Goal: Information Seeking & Learning: Check status

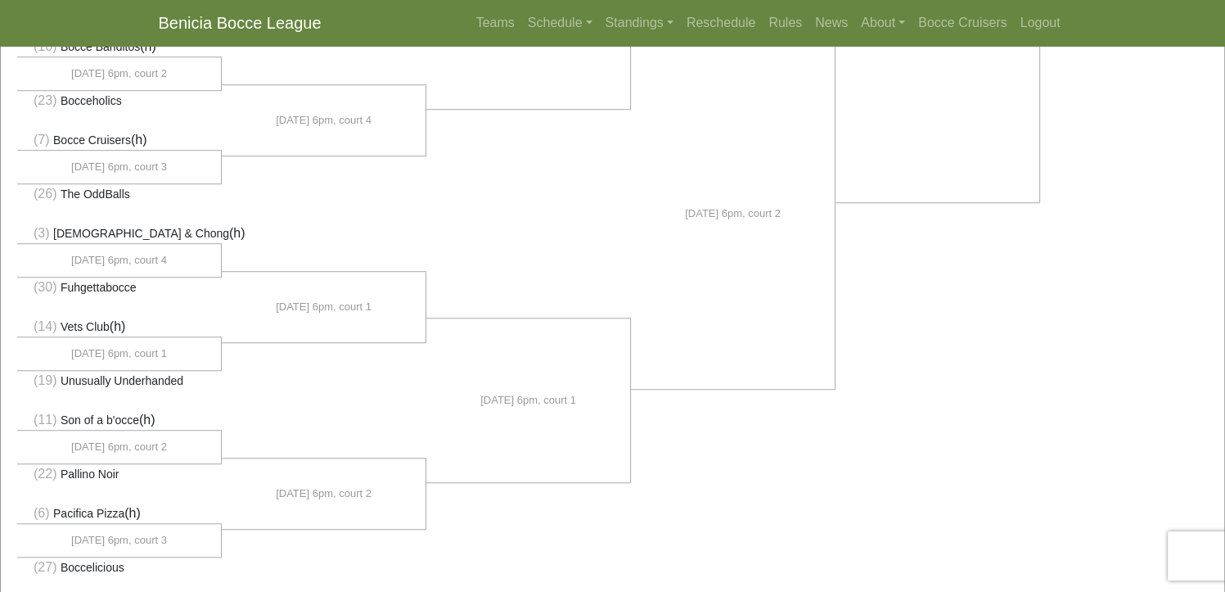
scroll to position [1091, 0]
click at [645, 25] on link "Standings" at bounding box center [639, 23] width 81 height 33
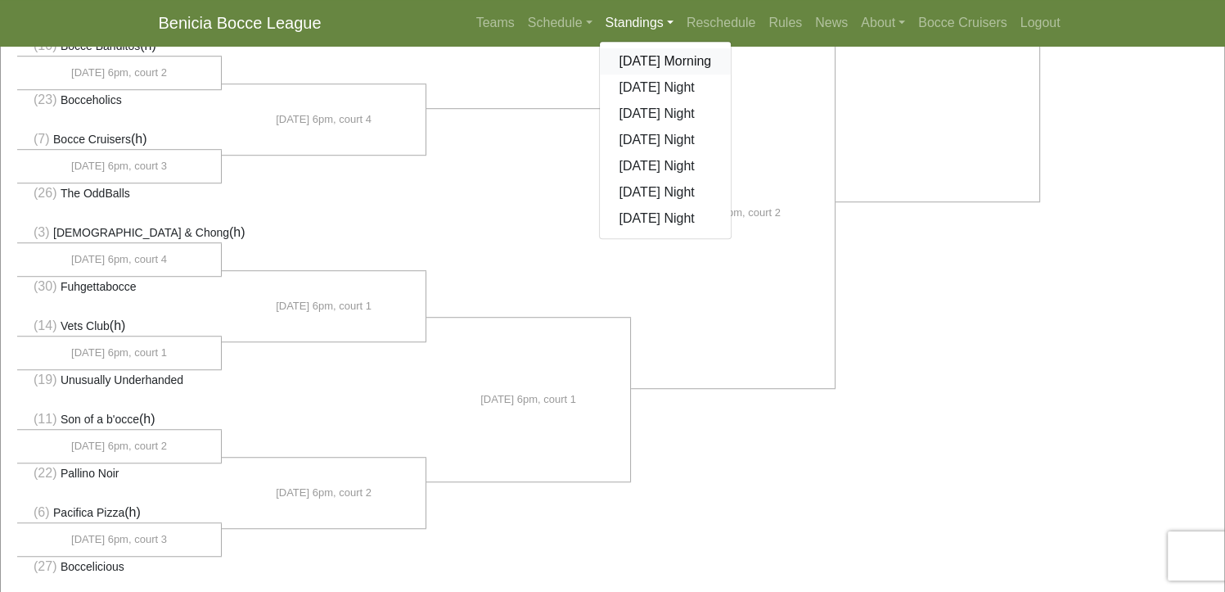
click at [648, 62] on link "[DATE] Morning" at bounding box center [666, 61] width 132 height 26
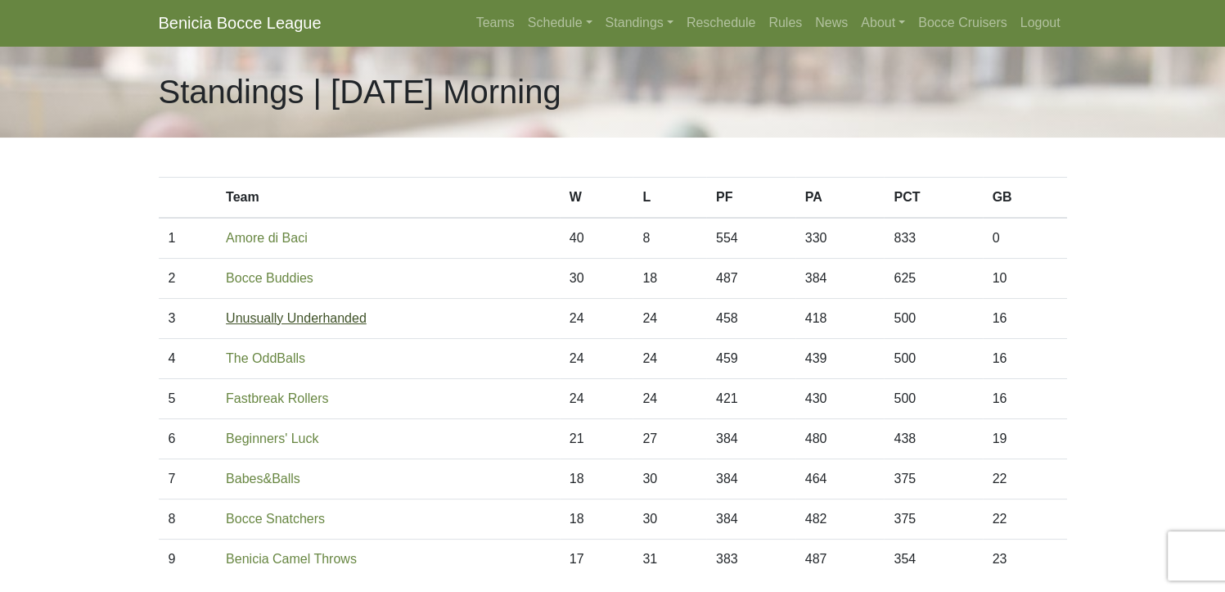
click at [296, 323] on link "Unusually Underhanded" at bounding box center [296, 318] width 141 height 14
click at [288, 277] on link "Bocce Buddies" at bounding box center [270, 278] width 88 height 14
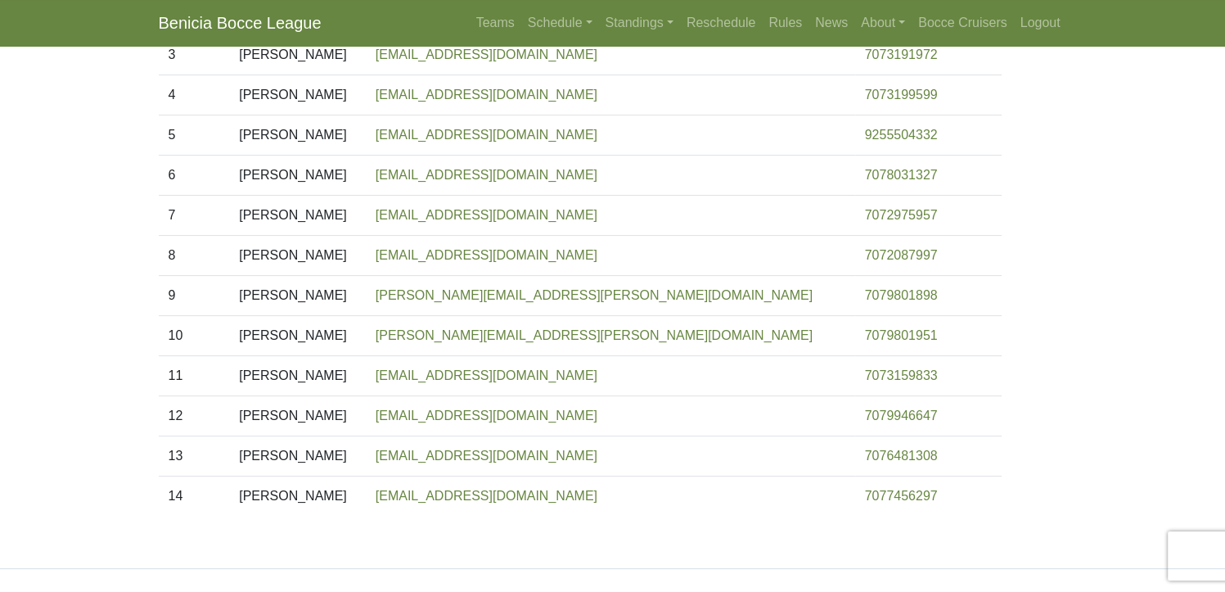
scroll to position [426, 0]
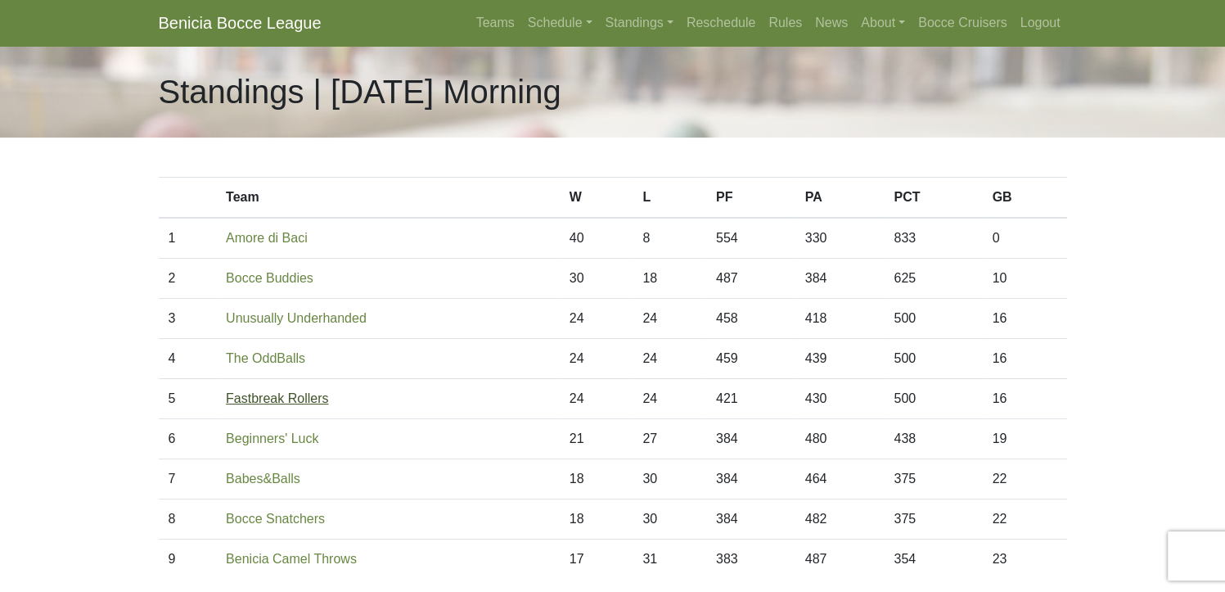
click at [300, 403] on link "Fastbreak Rollers" at bounding box center [277, 398] width 102 height 14
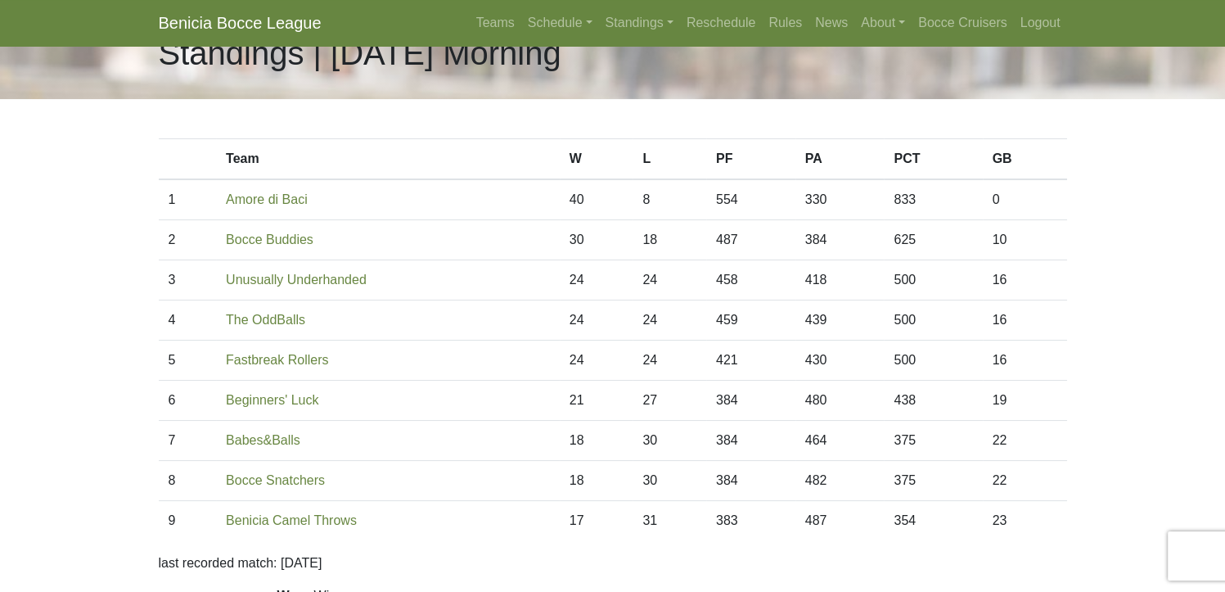
scroll to position [109, 0]
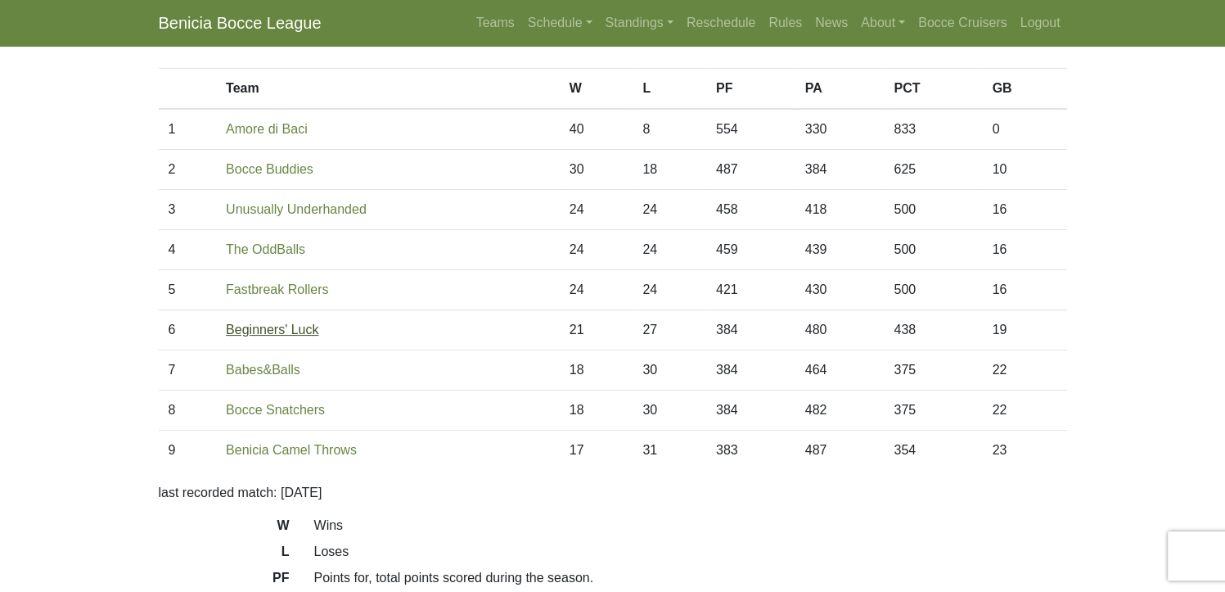
click at [294, 336] on link "Beginners' Luck" at bounding box center [272, 330] width 93 height 14
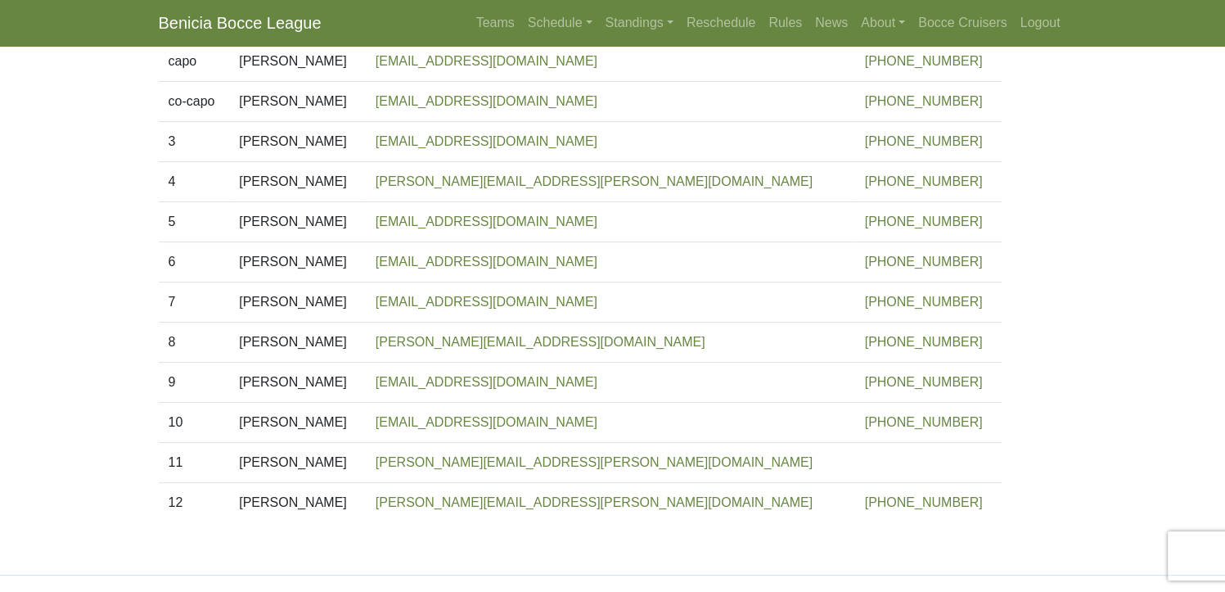
scroll to position [346, 0]
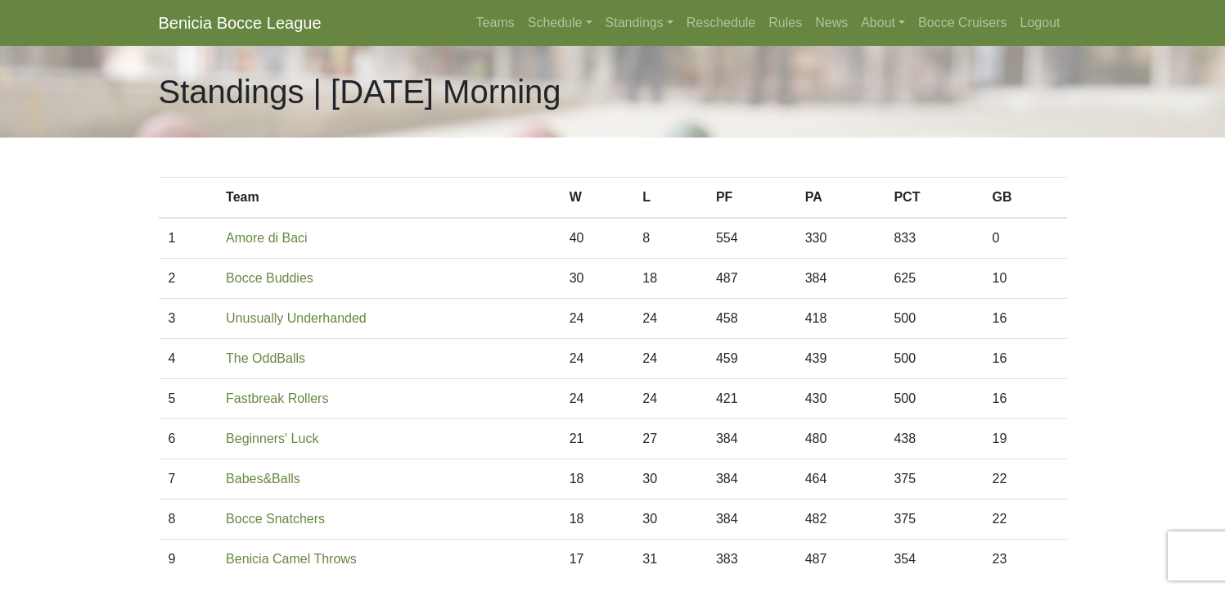
scroll to position [111, 0]
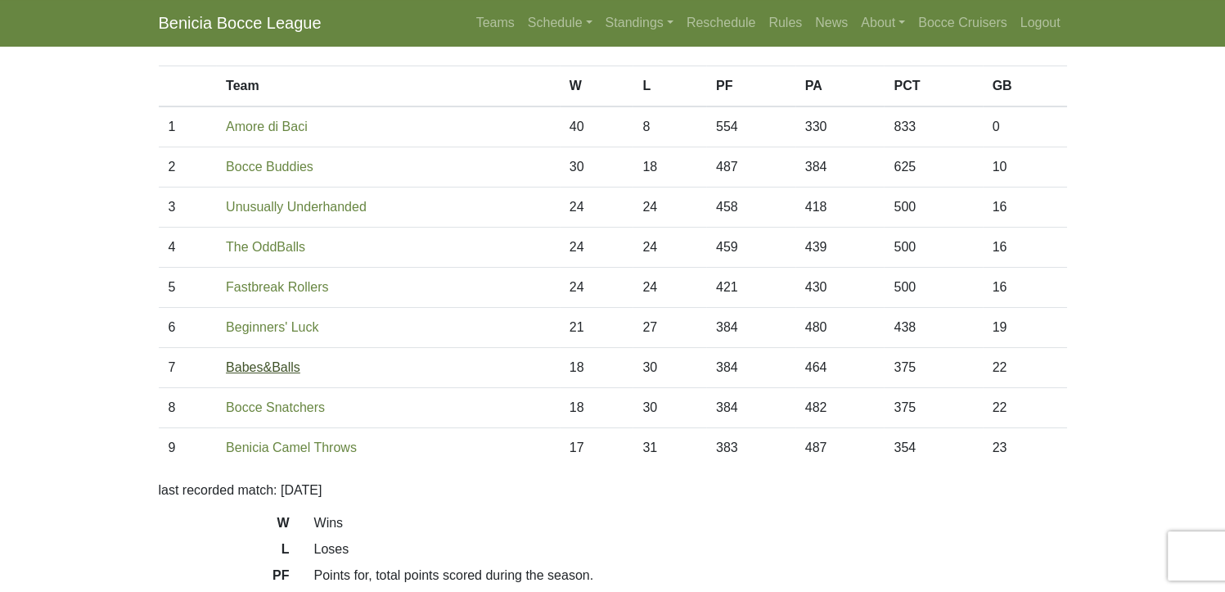
click at [272, 371] on link "Babes&Balls" at bounding box center [263, 367] width 74 height 14
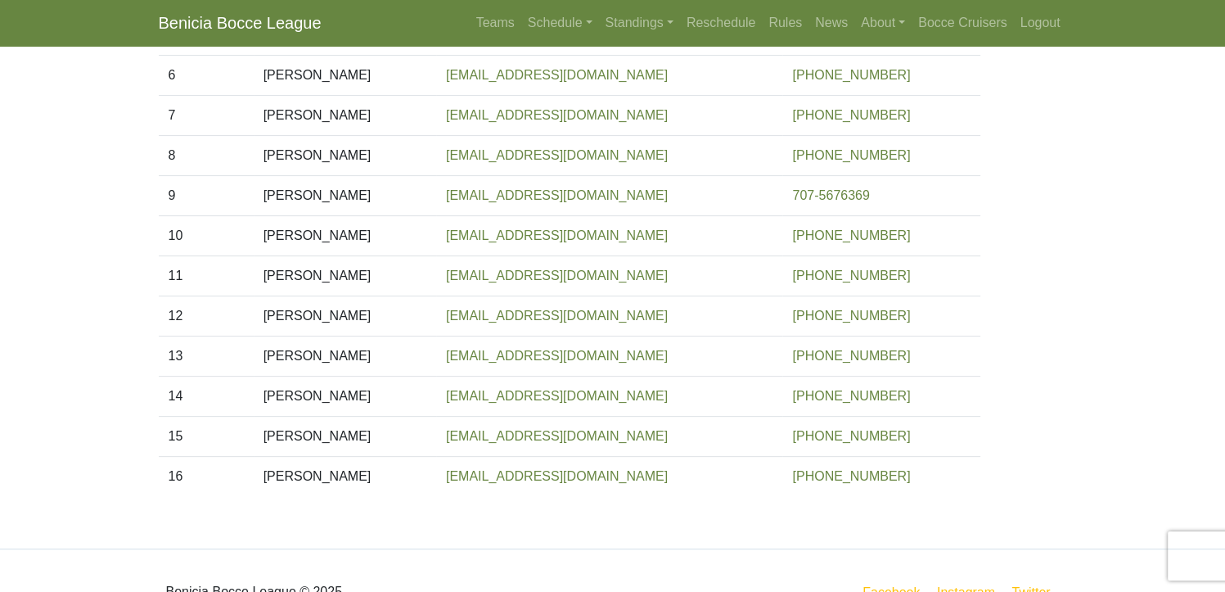
scroll to position [491, 0]
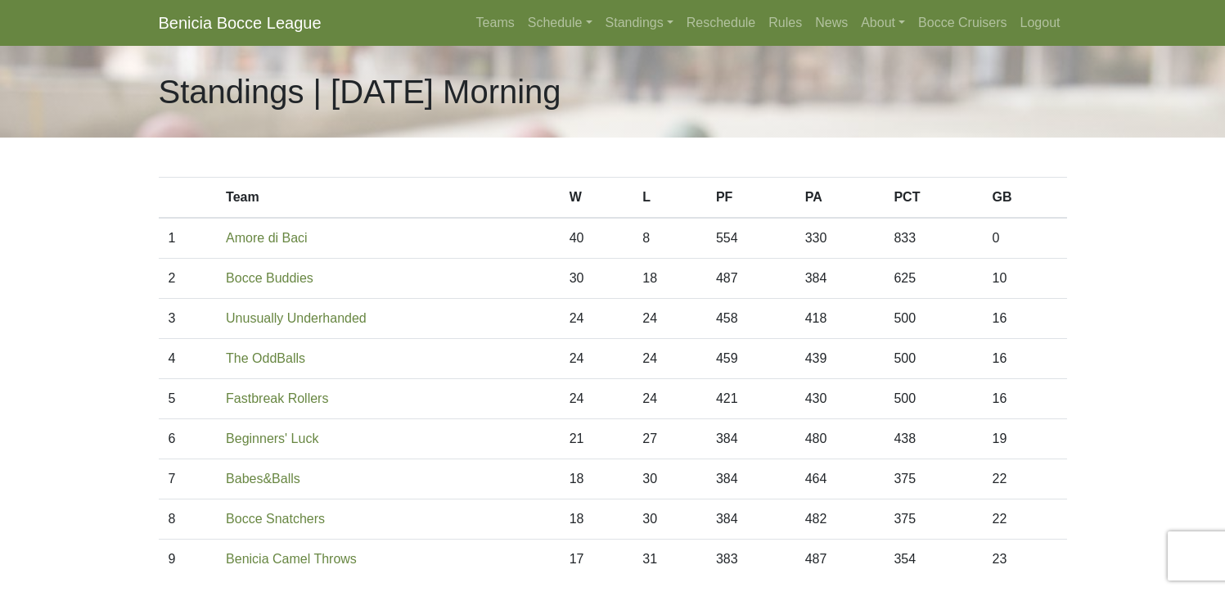
scroll to position [115, 0]
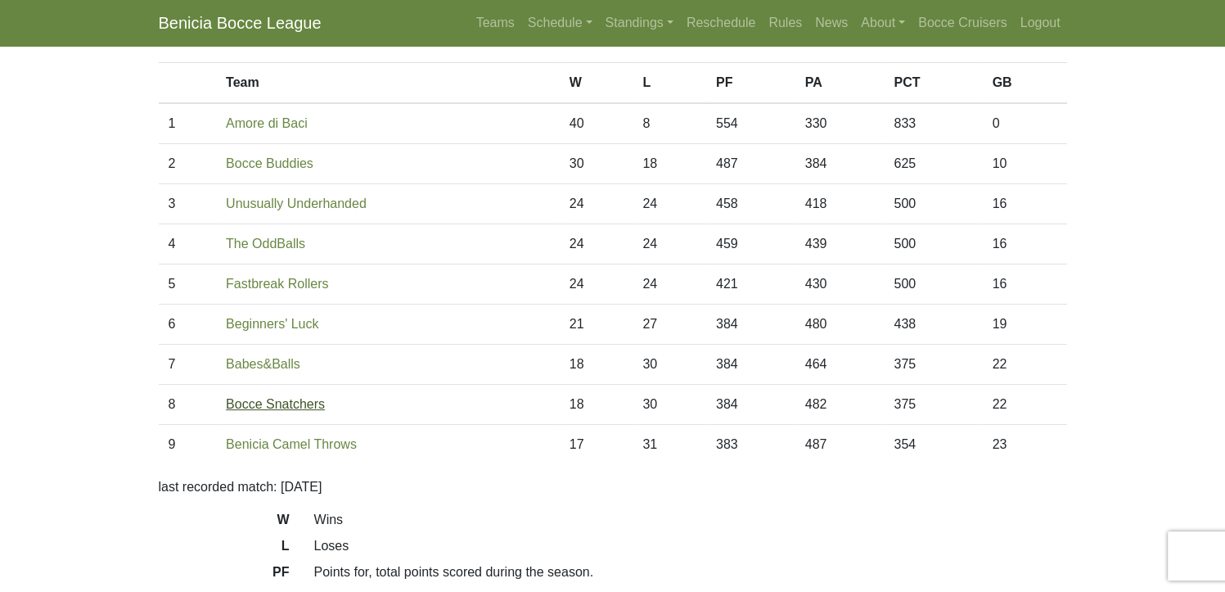
click at [295, 404] on link "Bocce Snatchers" at bounding box center [275, 404] width 99 height 14
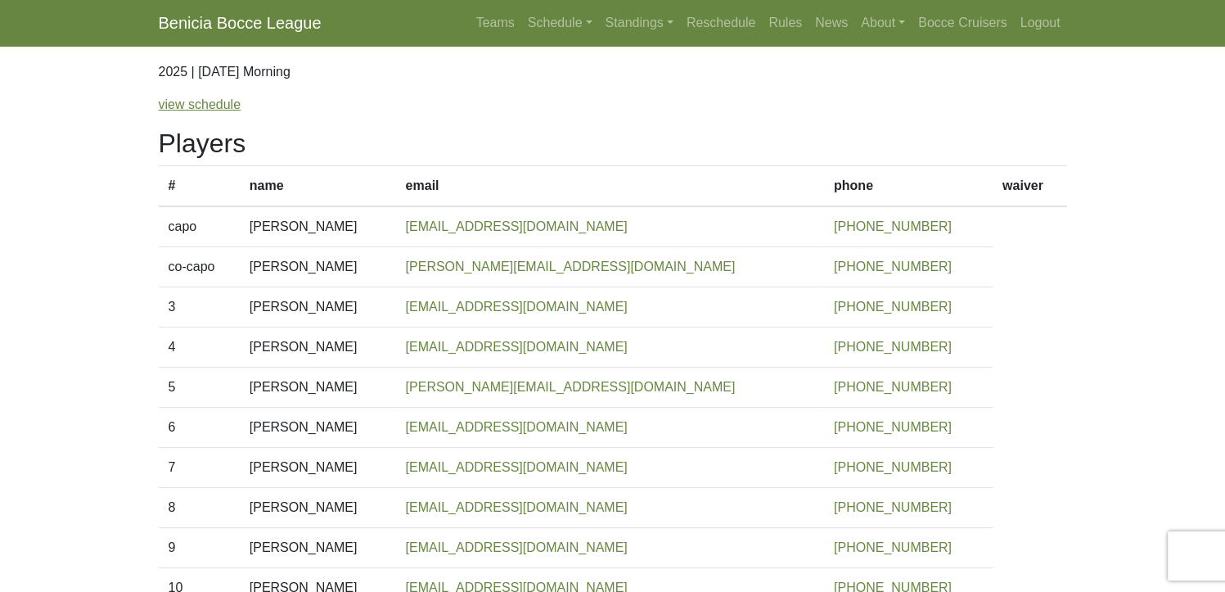
scroll to position [164, 0]
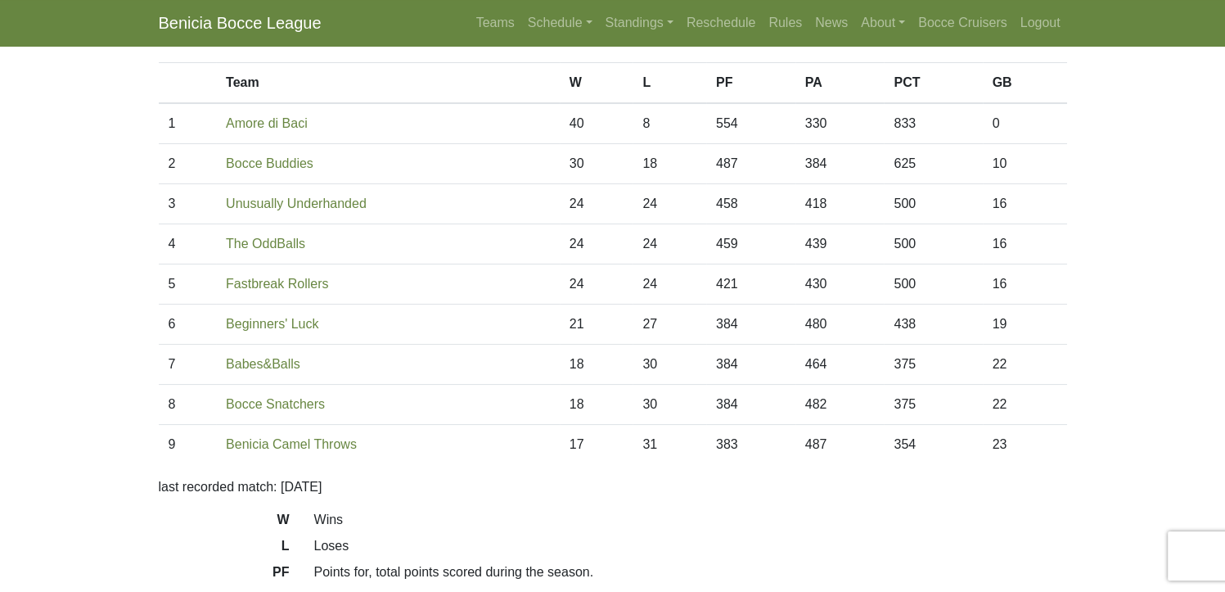
scroll to position [115, 0]
click at [295, 444] on link "Benicia Camel Throws" at bounding box center [291, 444] width 131 height 14
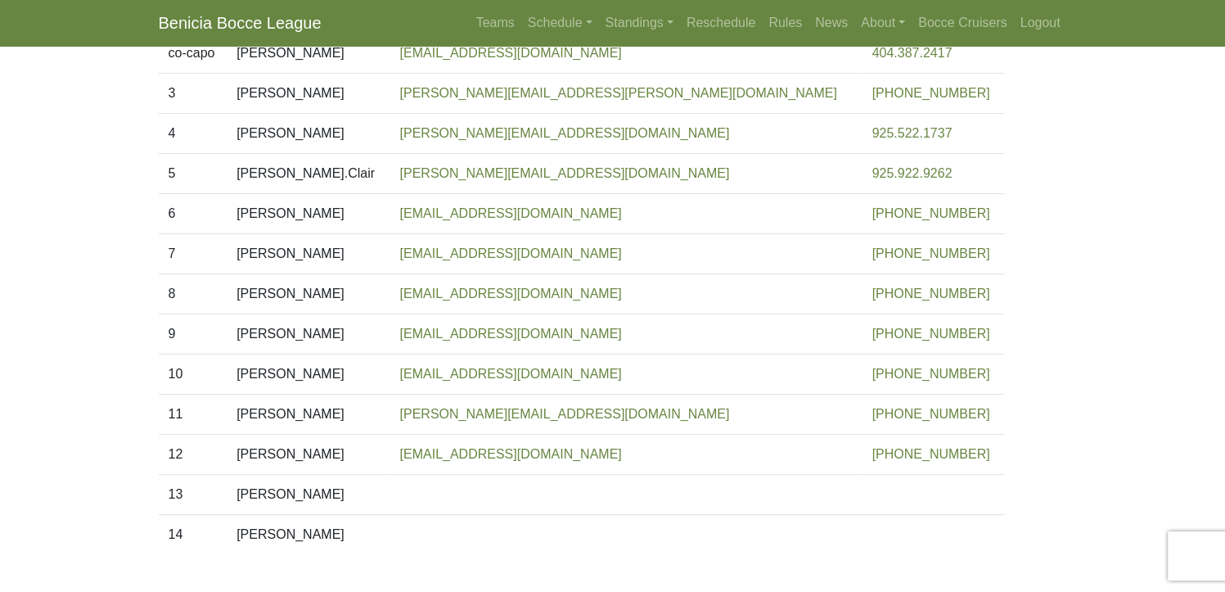
scroll to position [409, 0]
